Goal: Task Accomplishment & Management: Complete application form

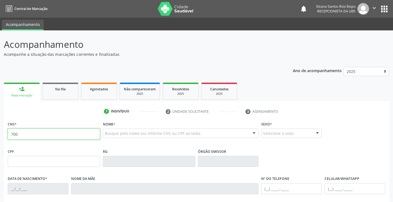
type input "700"
drag, startPoint x: 110, startPoint y: 63, endPoint x: 107, endPoint y: 69, distance: 6.3
click at [110, 63] on div "Ano de acompanhamento 2025 2024 2023 2022 2021 2020 2019 person_add Nova marcaç…" at bounding box center [196, 179] width 385 height 232
click at [68, 88] on div "Na fila" at bounding box center [61, 89] width 28 height 6
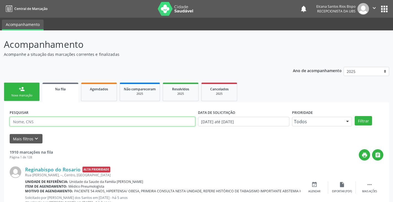
click at [49, 122] on input "text" at bounding box center [103, 121] width 186 height 9
type input "700705994647673"
click at [355, 116] on button "Filtrar" at bounding box center [363, 120] width 17 height 9
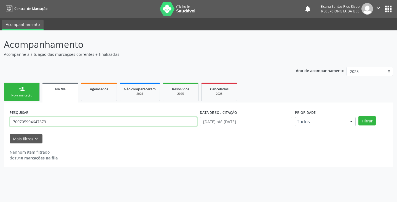
drag, startPoint x: 45, startPoint y: 122, endPoint x: 4, endPoint y: 122, distance: 41.6
click at [4, 122] on div "PESQUISAR 700705994647673 DATA DE SOLICITAÇÃO [DATE] até [DATE] Prioridade Todo…" at bounding box center [198, 134] width 389 height 64
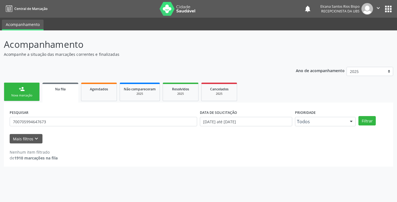
click at [24, 80] on div "Ano de acompanhamento 2025 2024 2023 2022 2021 2020 2019 person_add Nova marcaç…" at bounding box center [198, 115] width 389 height 104
click at [21, 88] on div "person_add" at bounding box center [22, 89] width 6 height 6
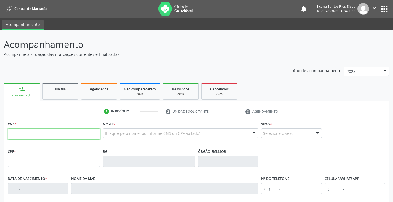
click at [63, 135] on input "text" at bounding box center [54, 133] width 92 height 11
paste input "700 7059 9464 7673"
type input "700 7059 9464 7673"
type input "[DATE]"
type input "[PERSON_NAME]"
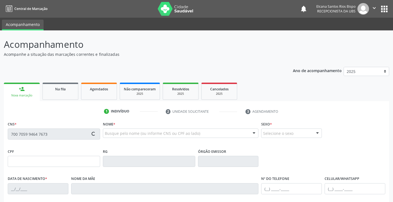
type input "[PHONE_NUMBER]"
type input "S/N"
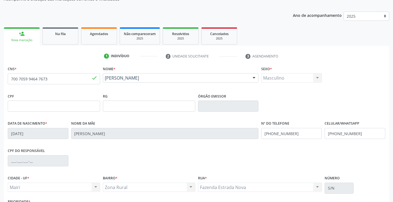
scroll to position [83, 0]
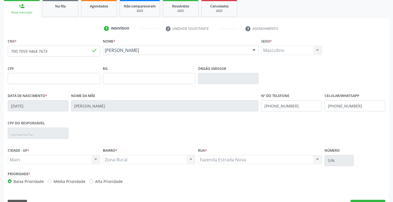
click at [114, 178] on label "Alta Prioridade" at bounding box center [109, 181] width 28 height 6
click at [93, 178] on input "Alta Prioridade" at bounding box center [91, 180] width 4 height 5
radio input "true"
click at [246, 102] on div "Data de nascimento * 2[DATE] Nome da mãe [PERSON_NAME] Nº do Telefone [PHONE_NU…" at bounding box center [196, 105] width 380 height 27
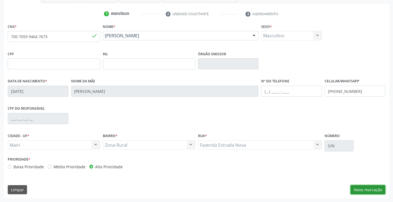
click at [368, 187] on button "Nova marcação" at bounding box center [367, 189] width 35 height 9
click at [0, 0] on button "Próximo" at bounding box center [0, 0] width 0 height 0
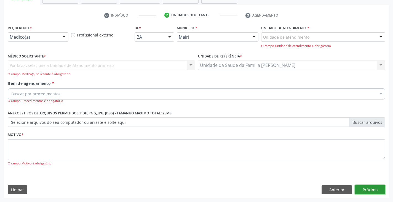
scroll to position [72, 0]
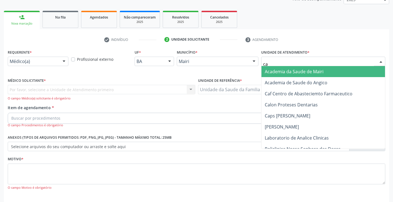
type input "cap"
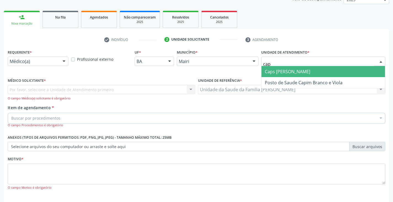
click at [274, 70] on span "Caps [PERSON_NAME]" at bounding box center [287, 71] width 45 height 6
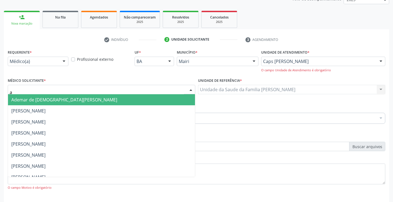
type input "ar"
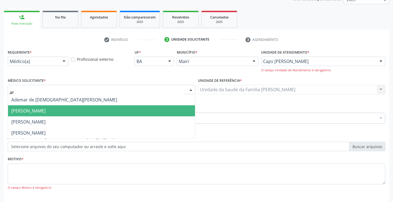
click at [19, 110] on span "[PERSON_NAME]" at bounding box center [28, 111] width 34 height 6
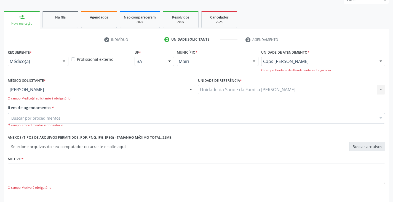
click at [11, 118] on input "Item de agendamento *" at bounding box center [11, 117] width 0 height 11
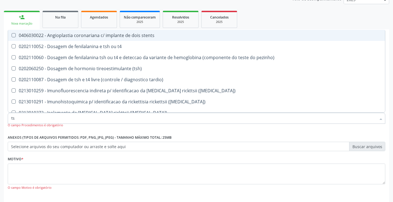
type input "tsh"
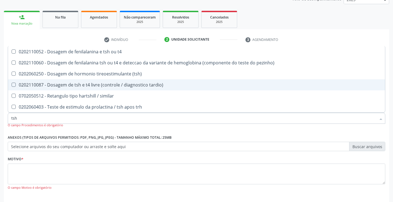
click at [39, 82] on div "0202110087 - Dosagem de tsh e t4 livre (controle / diagnostico tardio)" at bounding box center [196, 84] width 370 height 4
checkbox tardio\) "true"
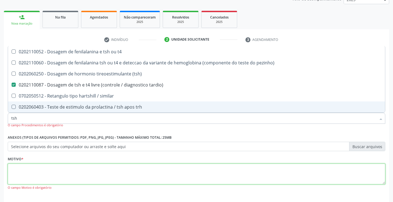
click at [45, 175] on textarea at bounding box center [196, 173] width 377 height 21
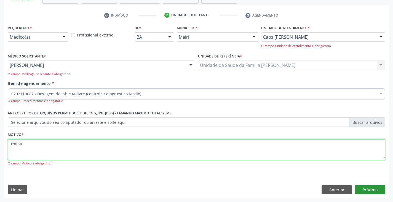
type textarea "rotina"
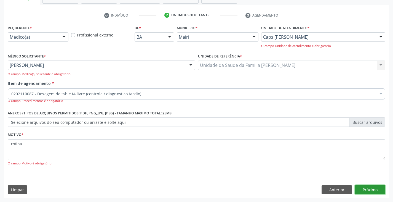
click at [382, 189] on button "Próximo" at bounding box center [370, 189] width 30 height 9
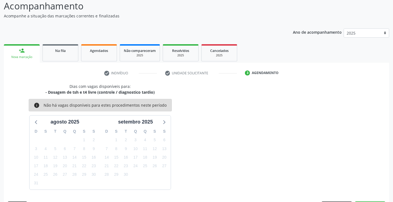
scroll to position [55, 0]
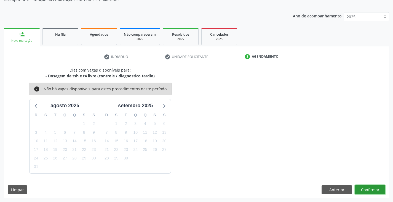
click at [368, 190] on button "Confirmar" at bounding box center [370, 189] width 30 height 9
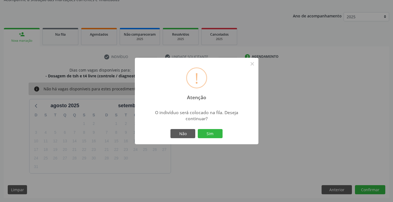
click at [208, 140] on div "! Atenção × O indivíduo será colocado na fila. Deseja continuar? Não Sim" at bounding box center [197, 101] width 124 height 87
click at [208, 135] on button "Sim" at bounding box center [210, 133] width 25 height 9
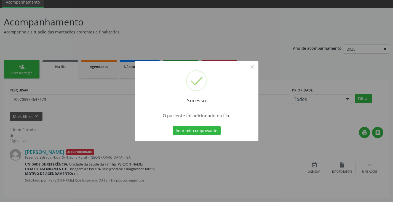
scroll to position [0, 0]
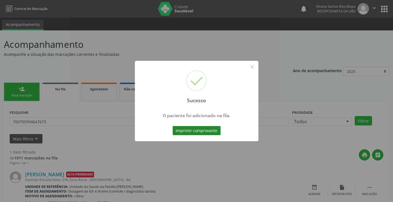
click at [213, 130] on button "Imprimir comprovante" at bounding box center [197, 130] width 48 height 9
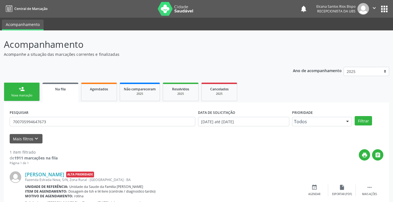
click at [30, 98] on link "person_add Nova marcação" at bounding box center [22, 91] width 36 height 18
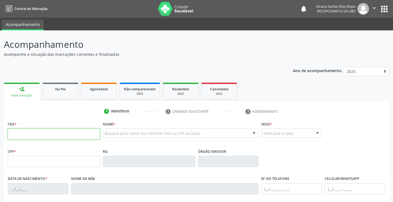
click at [42, 134] on input "text" at bounding box center [54, 133] width 92 height 11
paste input "700 7059 9464 7673"
type input "700 7059 9464 7673"
type input "[DATE]"
type input "[PERSON_NAME]"
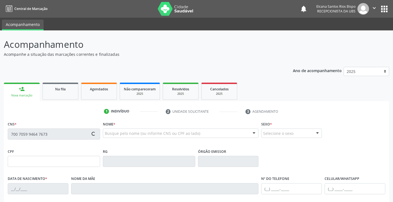
type input "[PHONE_NUMBER]"
type input "S/N"
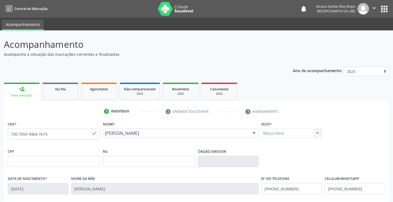
scroll to position [97, 0]
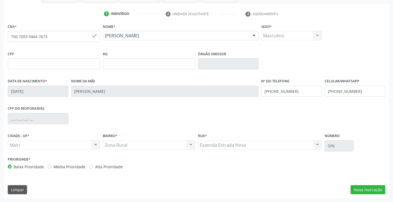
click at [116, 167] on label "Alta Prioridade" at bounding box center [109, 166] width 28 height 6
click at [93, 167] on input "Alta Prioridade" at bounding box center [91, 165] width 4 height 5
radio input "true"
click at [376, 190] on button "Nova marcação" at bounding box center [367, 189] width 35 height 9
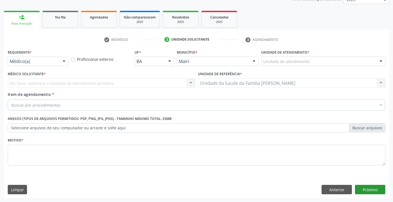
scroll to position [72, 0]
click at [315, 58] on div "Unidade de atendimento" at bounding box center [323, 61] width 124 height 9
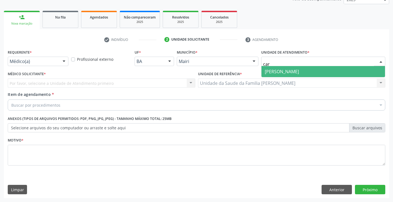
click at [299, 70] on span "[PERSON_NAME]" at bounding box center [282, 71] width 34 height 6
type input "car"
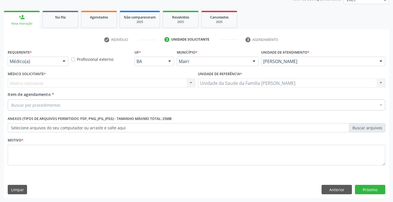
click at [295, 58] on div "[PERSON_NAME]" at bounding box center [323, 61] width 124 height 9
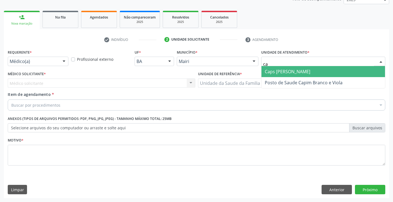
type input "cap"
click at [293, 70] on span "Caps [PERSON_NAME]" at bounding box center [287, 71] width 45 height 6
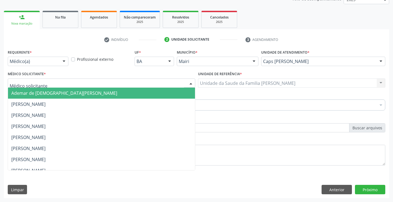
click at [36, 82] on input "text" at bounding box center [97, 85] width 174 height 11
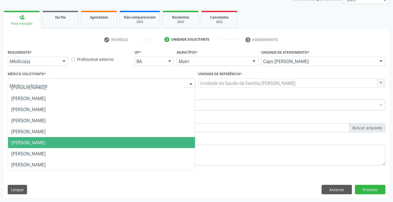
scroll to position [0, 0]
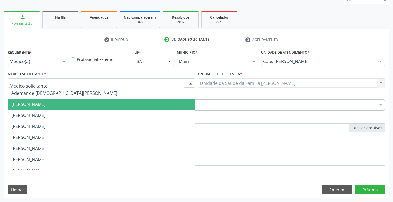
click at [28, 106] on span "[PERSON_NAME]" at bounding box center [28, 104] width 34 height 6
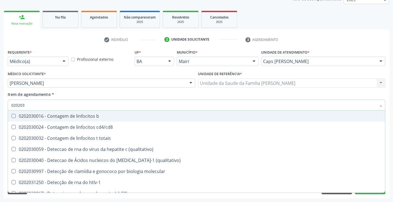
type input "0202038"
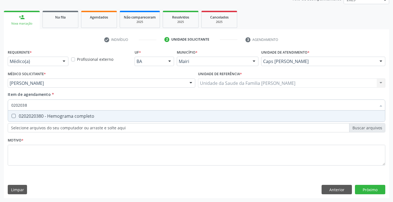
click at [31, 118] on div "0202020380 - Hemograma completo" at bounding box center [196, 116] width 370 height 4
checkbox completo "true"
type input "020203"
checkbox completo "false"
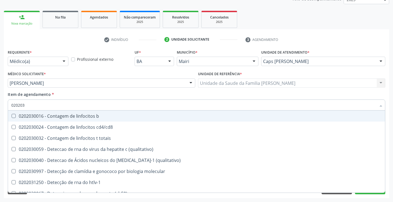
type input "02020"
checkbox completo "false"
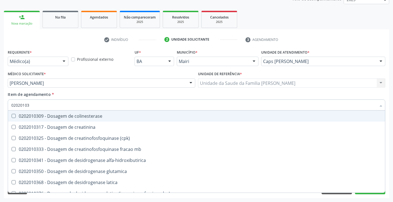
type input "020201031"
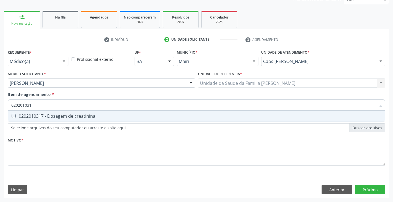
click at [31, 118] on div "0202010317 - Dosagem de creatinina" at bounding box center [196, 116] width 370 height 4
checkbox creatinina "true"
type input "02020103"
checkbox creatinina "false"
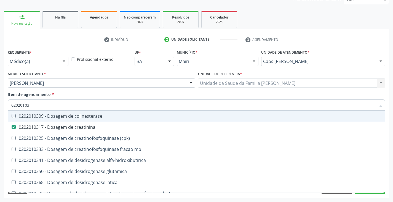
type input "0202010"
checkbox creatinina "false"
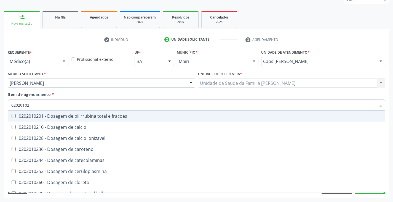
type input "020201029"
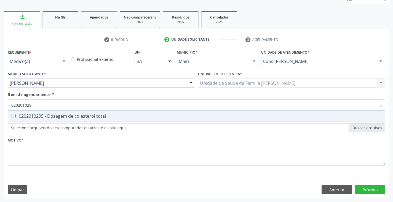
click at [31, 118] on div "0202010295 - Dosagem de colesterol total" at bounding box center [196, 116] width 370 height 4
checkbox total "true"
type input "02020102"
checkbox total "false"
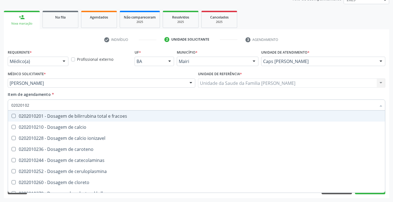
type input "020201028"
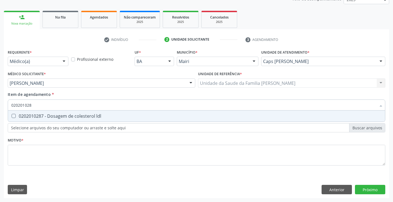
click at [31, 118] on div "0202010287 - Dosagem de colesterol ldl" at bounding box center [196, 116] width 370 height 4
checkbox ldl "true"
type input "02020102"
checkbox ldl "false"
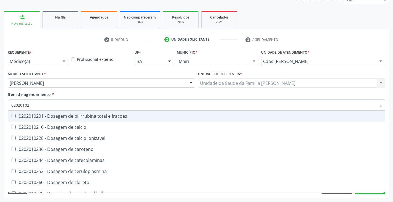
type input "020201027"
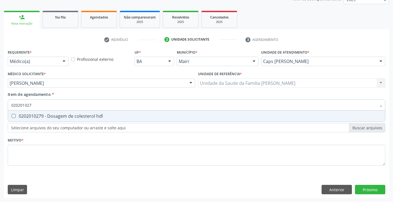
click at [31, 118] on div "0202010279 - Dosagem de colesterol hdl" at bounding box center [196, 116] width 370 height 4
checkbox hdl "true"
type input "02020102"
checkbox hdl "false"
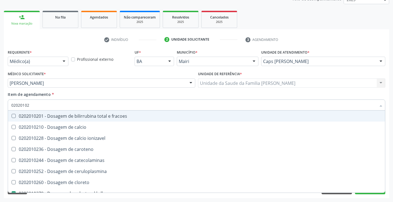
type input "0202010"
checkbox hdl "false"
checkbox ldl "false"
checkbox total "false"
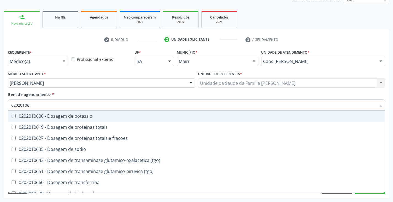
type input "020201069"
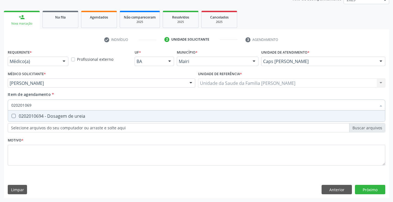
click at [31, 118] on div "0202010694 - Dosagem de ureia" at bounding box center [196, 116] width 370 height 4
checkbox ureia "true"
type input "02020106"
checkbox ureia "false"
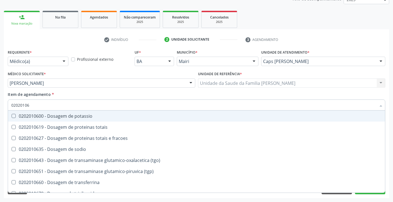
type input "0202010"
checkbox ureia "false"
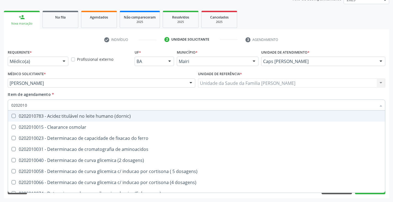
type input "02020106"
checkbox ivy "true"
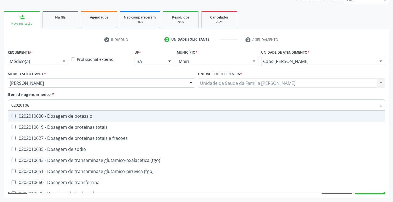
type input "020201064"
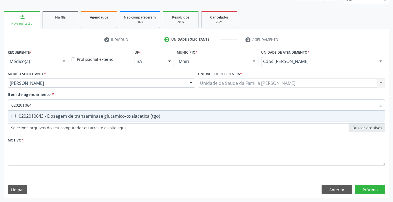
click at [31, 118] on div "0202010643 - Dosagem de transaminase glutamico-oxalacetica (tgo)" at bounding box center [196, 116] width 370 height 4
checkbox \(tgo\) "true"
type input "02020106"
checkbox \(tgo\) "false"
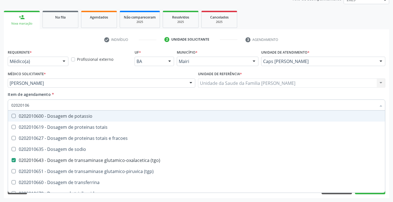
type input "020201065"
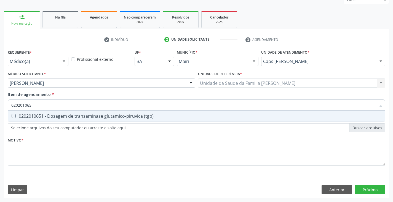
click at [31, 118] on div "0202010651 - Dosagem de transaminase glutamico-piruvica (tgp)" at bounding box center [196, 116] width 370 height 4
checkbox \(tgp\) "true"
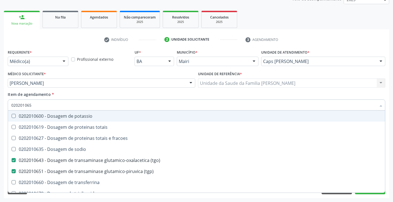
type input "02020106"
checkbox potassio "false"
type input "0202010"
checkbox \(tgo\) "false"
checkbox \(tgp\) "false"
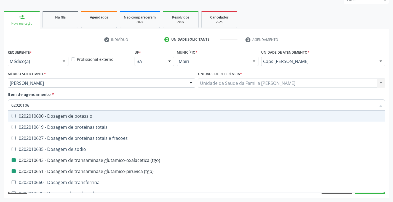
checkbox ureia "false"
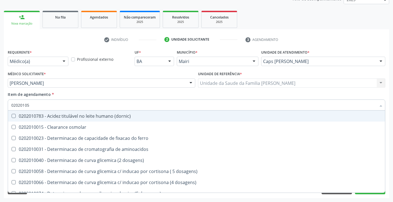
type input "020201050"
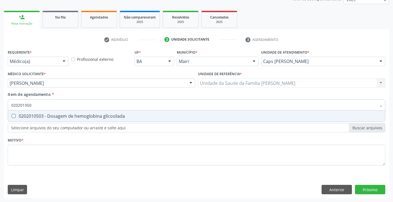
click at [31, 118] on div "0202010503 - Dosagem de hemoglobina glicosilada" at bounding box center [196, 116] width 370 height 4
checkbox glicosilada "true"
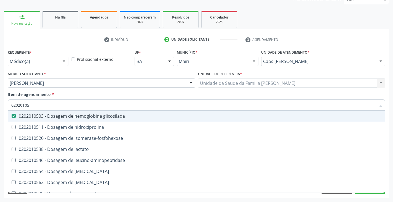
type input "0202010"
checkbox glicosilada "false"
type input "020201047"
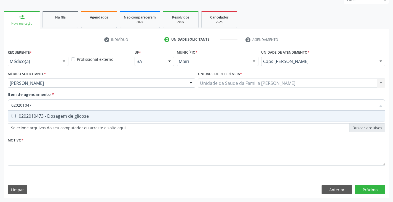
click at [31, 118] on div "0202010473 - Dosagem de glicose" at bounding box center [196, 116] width 370 height 4
checkbox glicose "true"
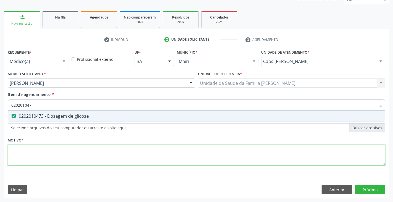
click at [50, 155] on div "Requerente * Médico(a) Médico(a) Enfermeiro(a) Paciente Nenhum resultado encont…" at bounding box center [196, 110] width 377 height 125
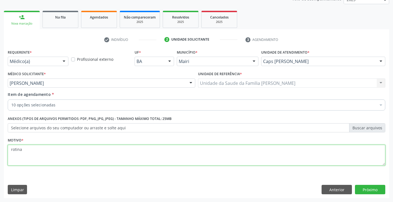
type textarea "rotina"
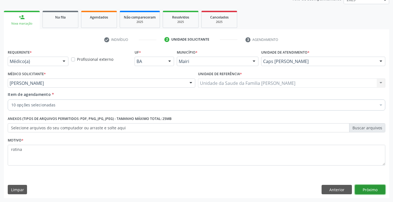
click at [371, 189] on button "Próximo" at bounding box center [370, 188] width 30 height 9
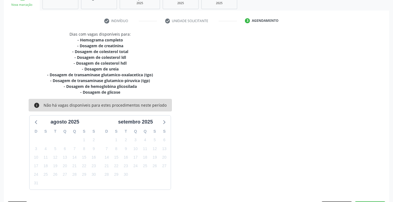
scroll to position [107, 0]
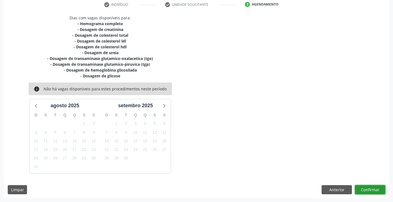
click at [370, 191] on button "Confirmar" at bounding box center [370, 189] width 30 height 9
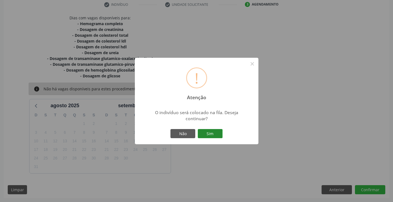
click at [209, 132] on button "Sim" at bounding box center [210, 133] width 25 height 9
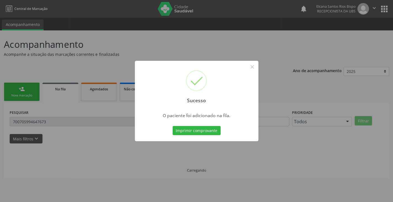
scroll to position [0, 0]
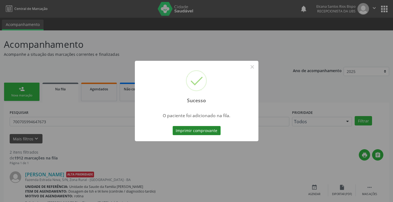
click at [207, 132] on button "Imprimir comprovante" at bounding box center [197, 130] width 48 height 9
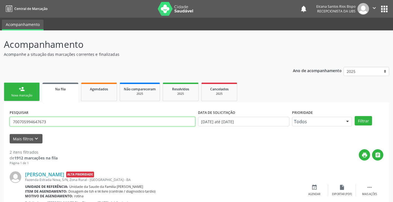
drag, startPoint x: 59, startPoint y: 122, endPoint x: 0, endPoint y: 124, distance: 59.0
click at [0, 124] on div "Acompanhamento Acompanhe a situação das marcações correntes e finalizadas Relat…" at bounding box center [196, 154] width 393 height 248
click at [355, 116] on button "Filtrar" at bounding box center [363, 120] width 17 height 9
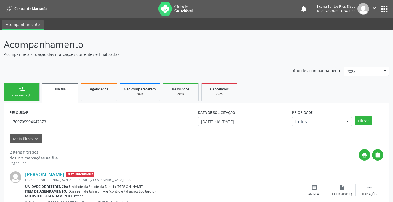
scroll to position [77, 0]
